Goal: Transaction & Acquisition: Purchase product/service

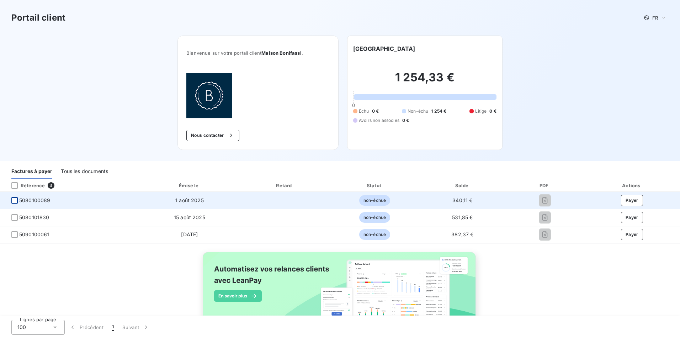
click at [17, 200] on div at bounding box center [14, 200] width 6 height 6
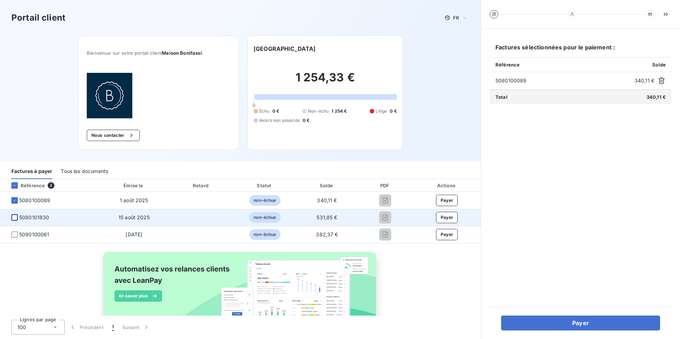
click at [16, 218] on div at bounding box center [14, 218] width 6 height 6
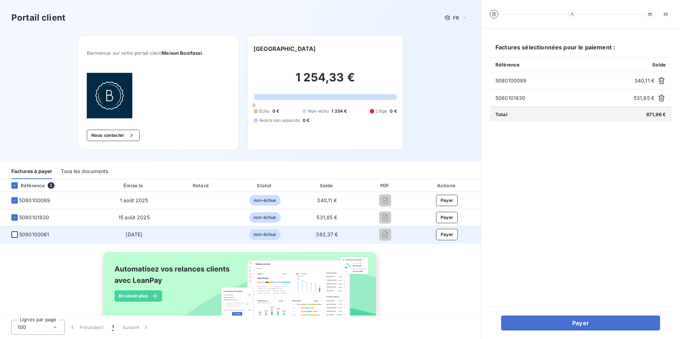
click at [14, 236] on div at bounding box center [14, 235] width 6 height 6
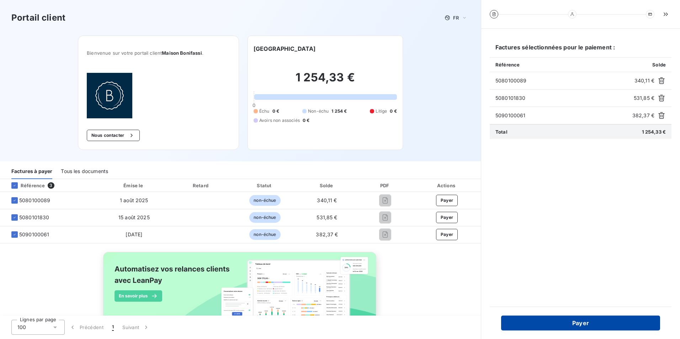
click at [579, 326] on button "Payer" at bounding box center [580, 323] width 159 height 15
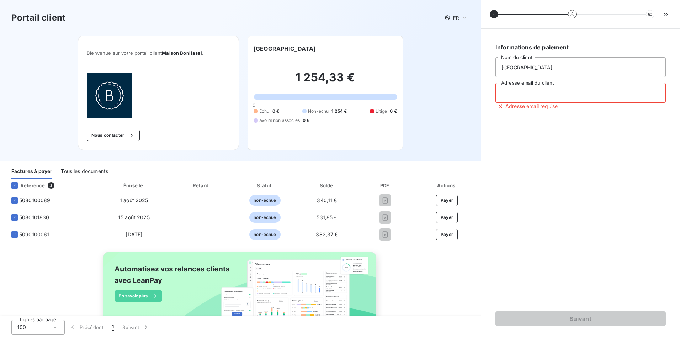
click at [560, 94] on input "Adresse email du client" at bounding box center [581, 93] width 170 height 20
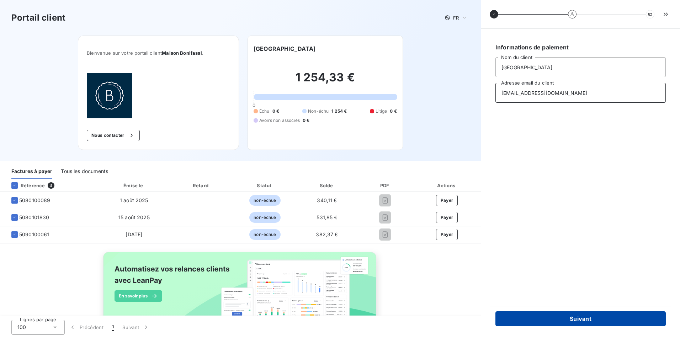
type input "lagrignotiere.06contact@gmail.com"
click at [579, 318] on button "Suivant" at bounding box center [581, 319] width 170 height 15
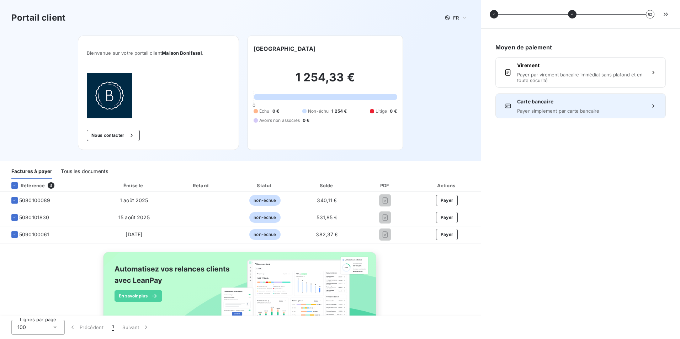
click at [562, 108] on span "Payer simplement par carte bancaire" at bounding box center [580, 111] width 127 height 6
